Goal: Find contact information: Find contact information

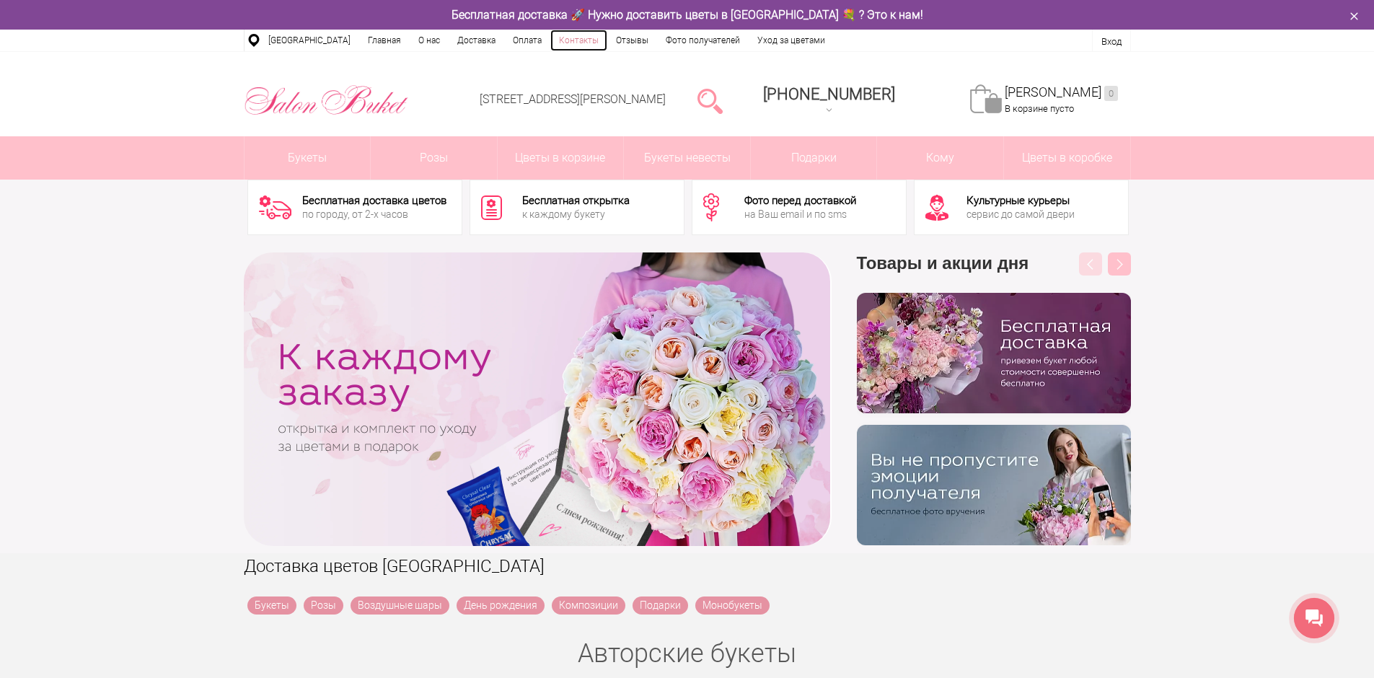
click at [575, 39] on link "Контакты" at bounding box center [578, 41] width 57 height 22
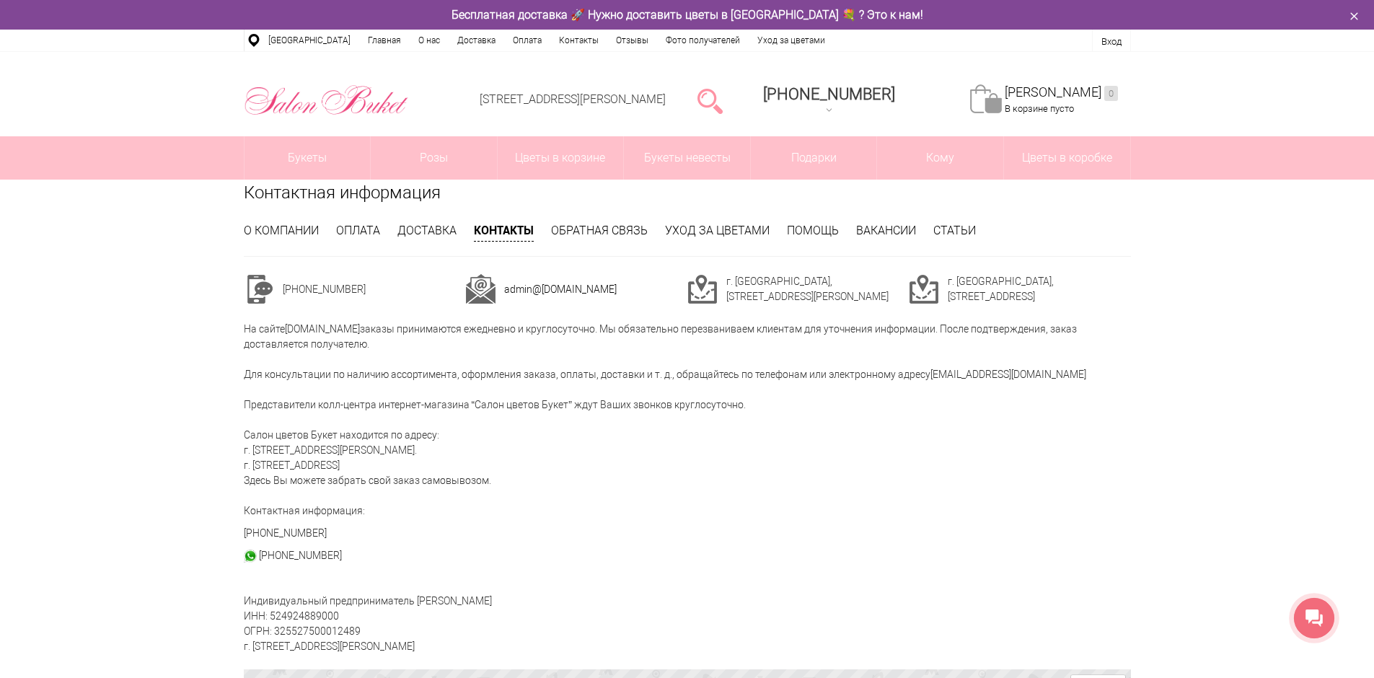
drag, startPoint x: 998, startPoint y: 574, endPoint x: 977, endPoint y: 566, distance: 22.4
click at [645, 97] on link "[STREET_ADDRESS][PERSON_NAME]" at bounding box center [573, 99] width 186 height 14
drag, startPoint x: 693, startPoint y: 98, endPoint x: 616, endPoint y: 102, distance: 77.3
click at [616, 102] on li "[STREET_ADDRESS][PERSON_NAME]" at bounding box center [573, 100] width 212 height 74
